Goal: Check status: Check status

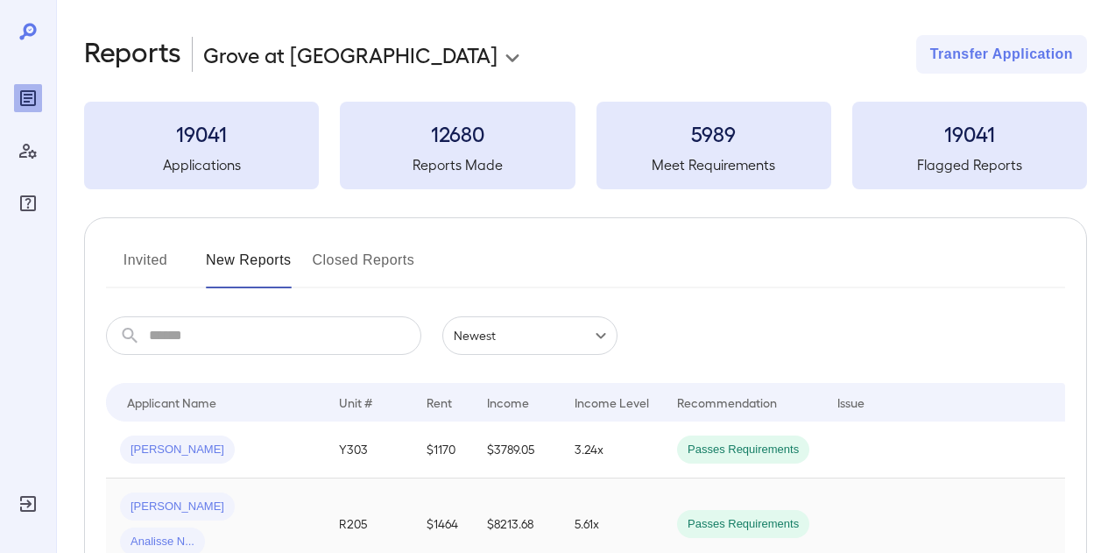
scroll to position [321, 0]
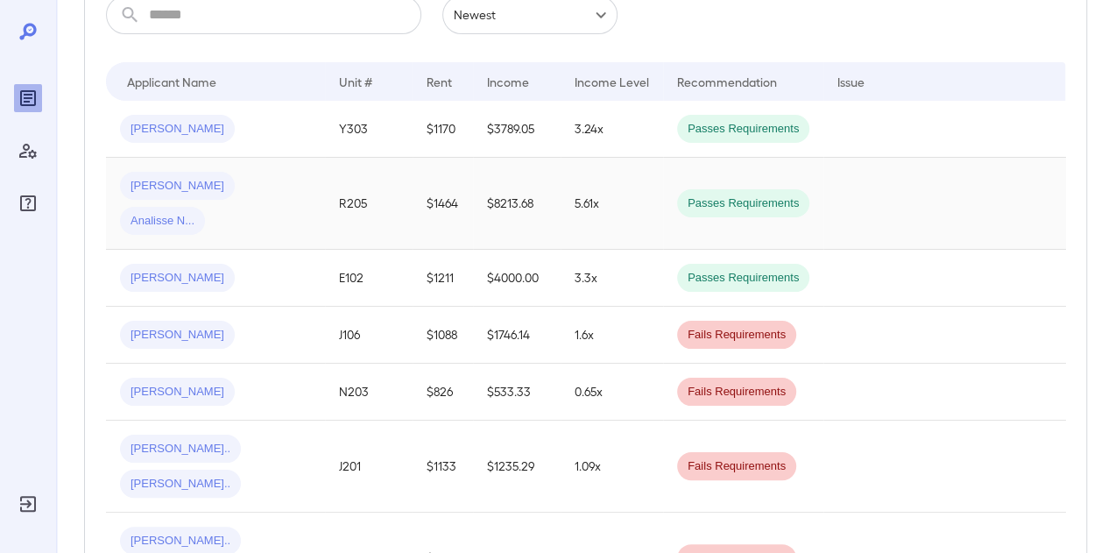
click at [401, 209] on td "R205" at bounding box center [369, 204] width 88 height 92
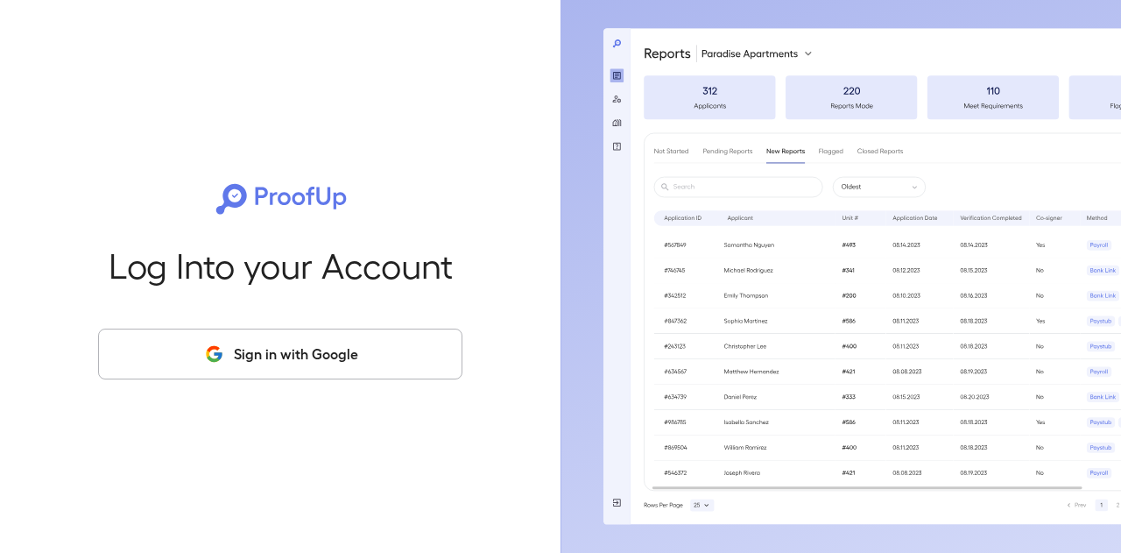
click at [310, 365] on button "Sign in with Google" at bounding box center [280, 353] width 364 height 51
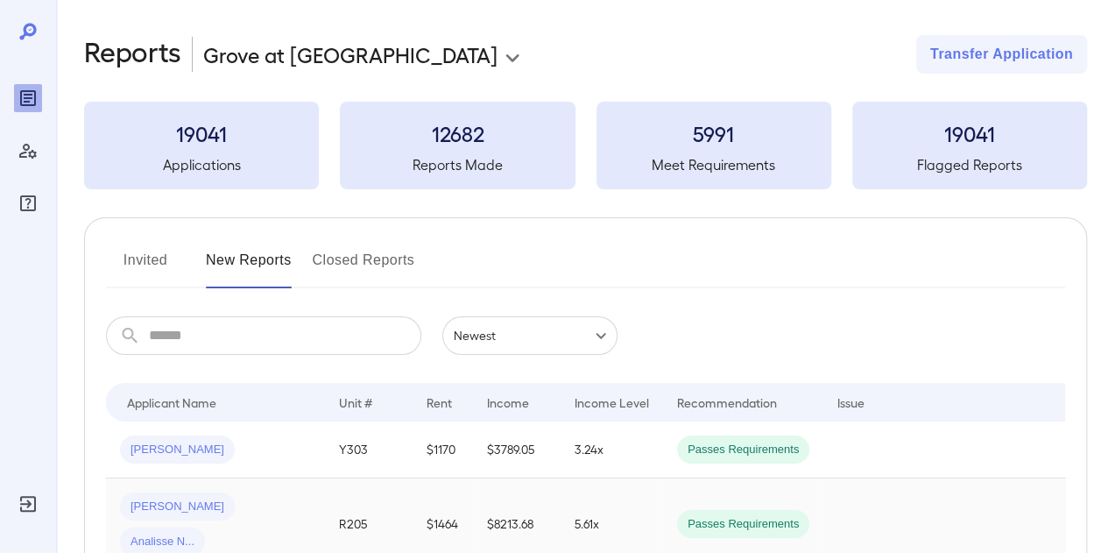
click at [370, 527] on td "R205" at bounding box center [369, 524] width 88 height 92
